Goal: Task Accomplishment & Management: Manage account settings

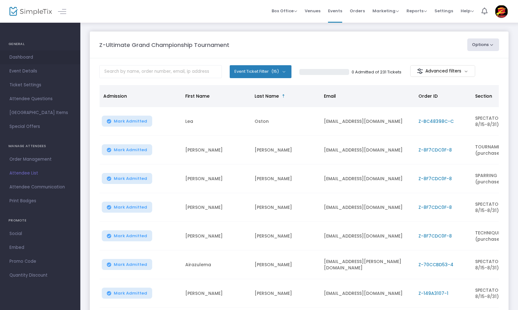
click at [23, 57] on span "Dashboard" at bounding box center [39, 57] width 61 height 8
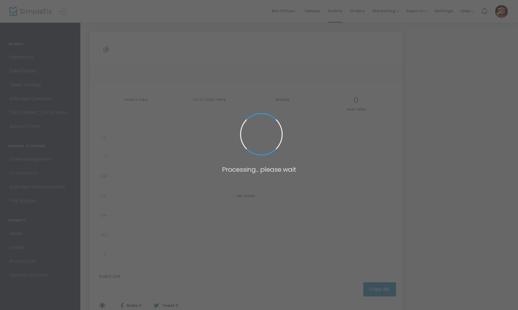
type input "[URL][DOMAIN_NAME]"
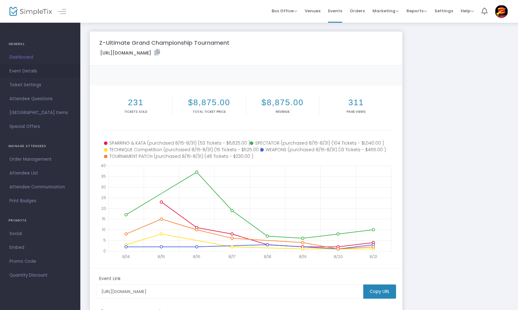
click at [14, 70] on span "Event Details" at bounding box center [39, 71] width 61 height 8
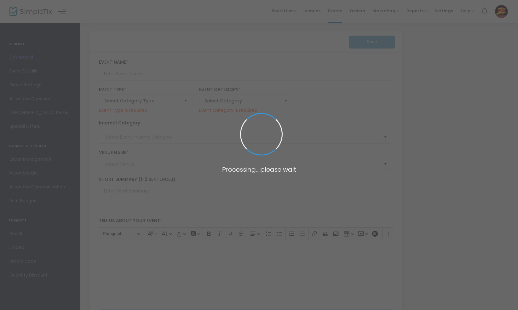
type input "Z-Ultimate Grand Championship Tournament"
type textarea "This exciting one-day event is exclusive for students of Z-Ultimate Self Defens…"
type input "Buy Tickets"
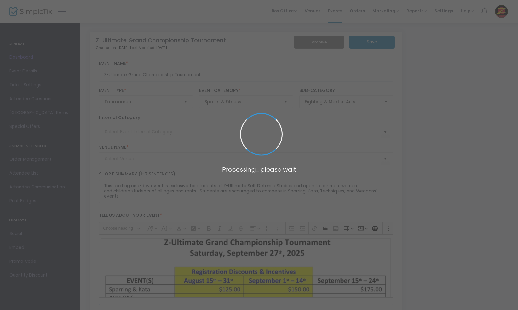
type input "[GEOGRAPHIC_DATA]"
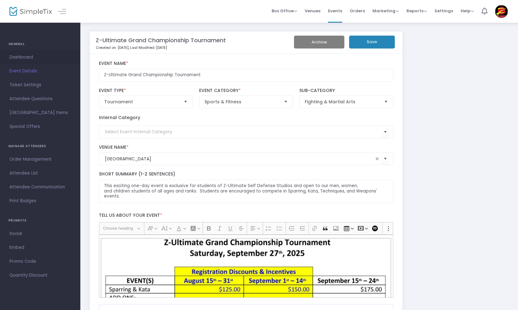
click at [26, 56] on span "Dashboard" at bounding box center [39, 57] width 61 height 8
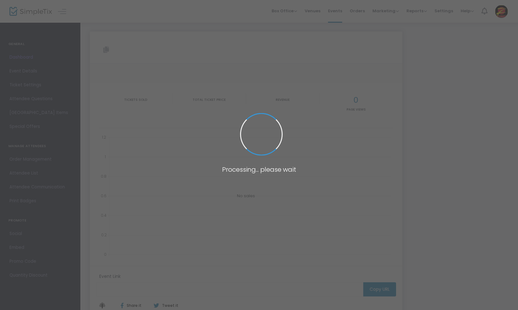
type input "[URL][DOMAIN_NAME]"
